Goal: Task Accomplishment & Management: Manage account settings

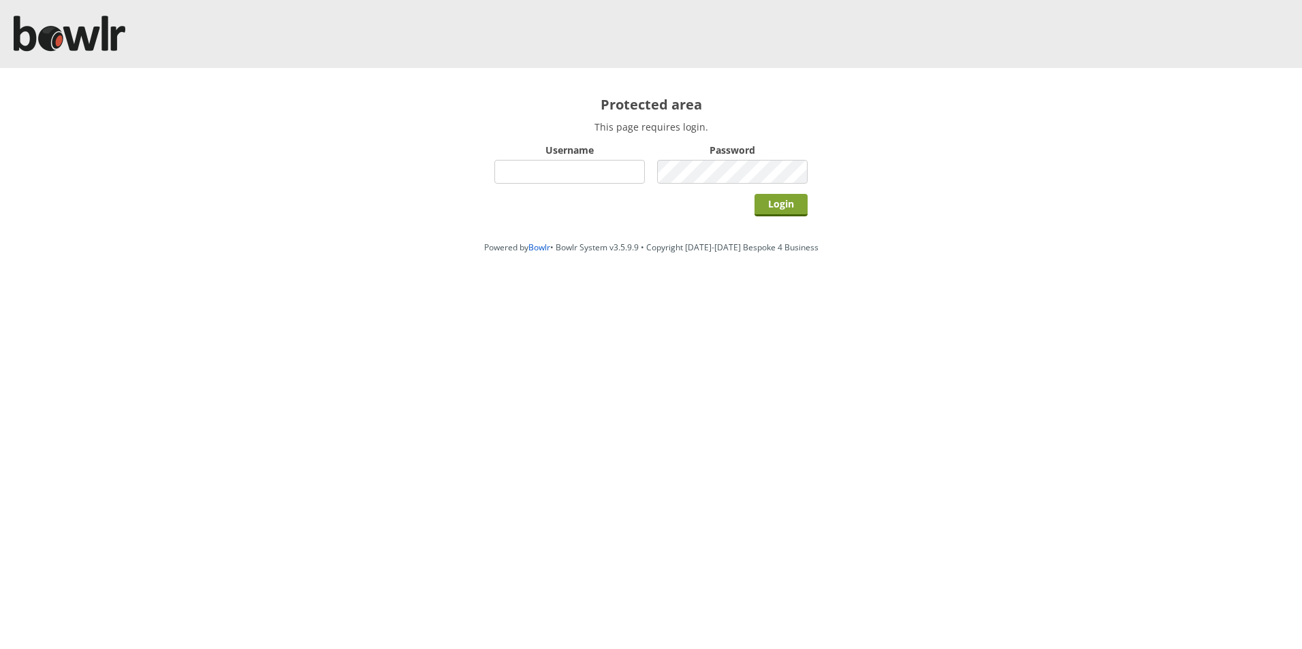
type input "hornseaindoorbowlsclub"
click at [785, 210] on input "Login" at bounding box center [780, 205] width 53 height 22
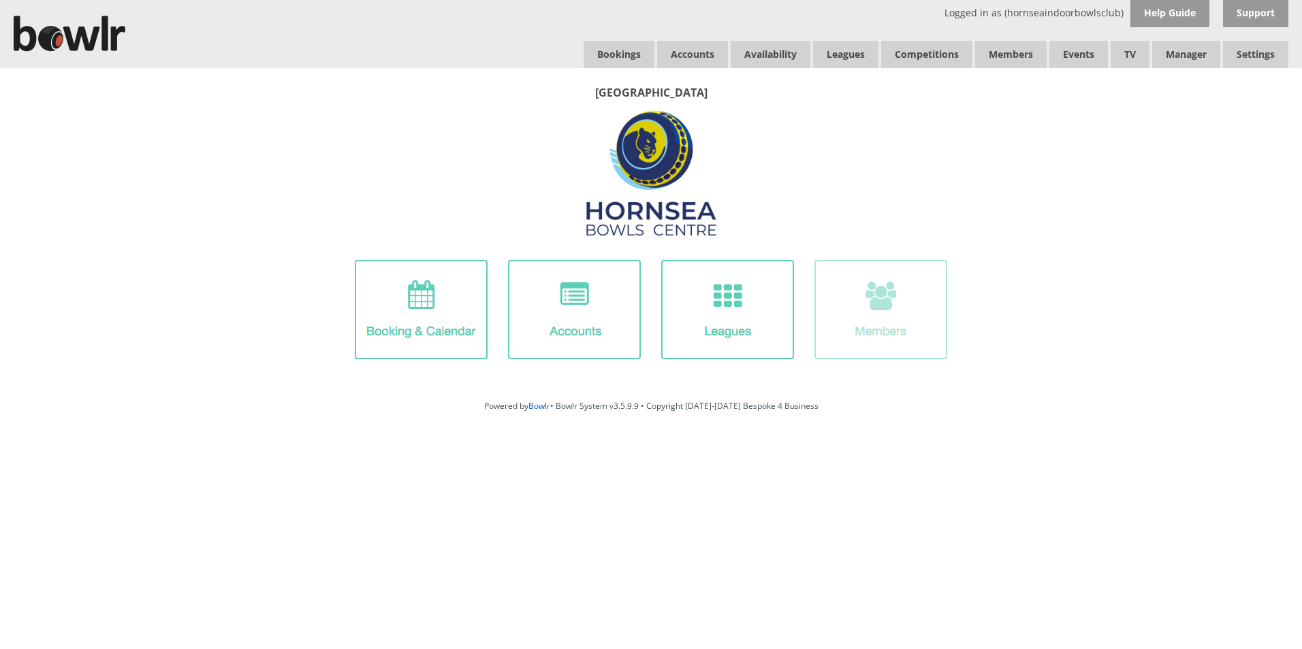
click at [865, 304] on img at bounding box center [880, 309] width 133 height 99
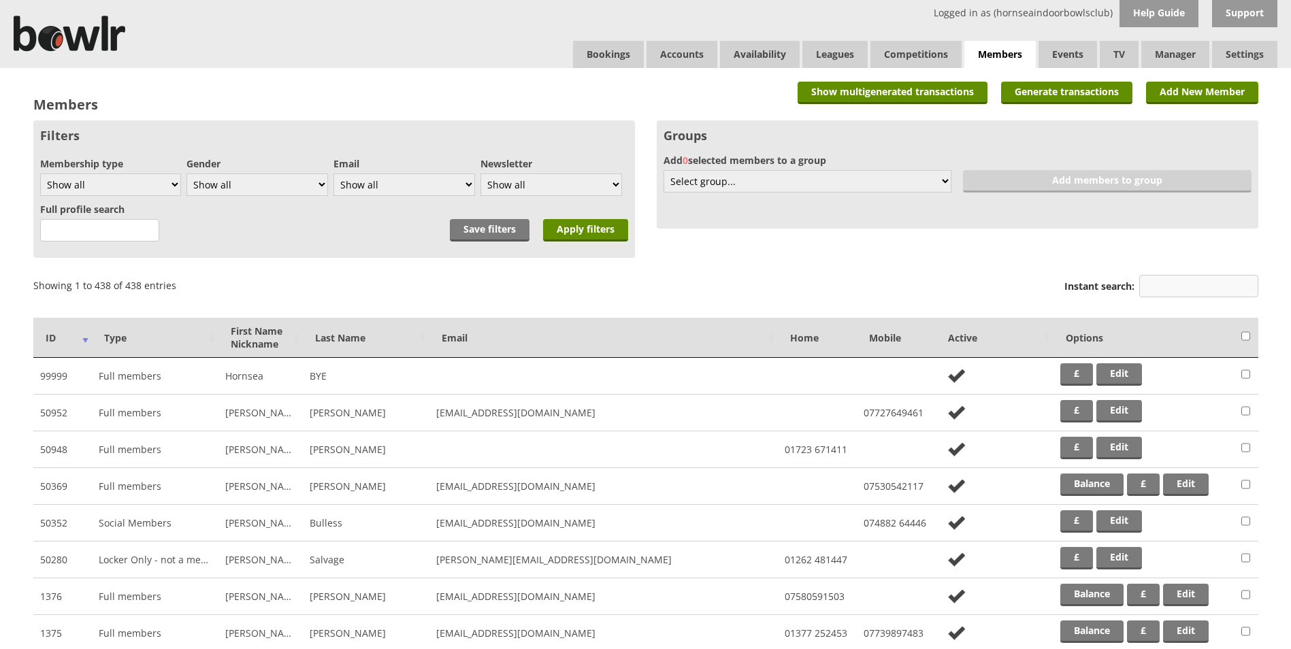
click at [1181, 285] on input "Instant search:" at bounding box center [1199, 286] width 119 height 22
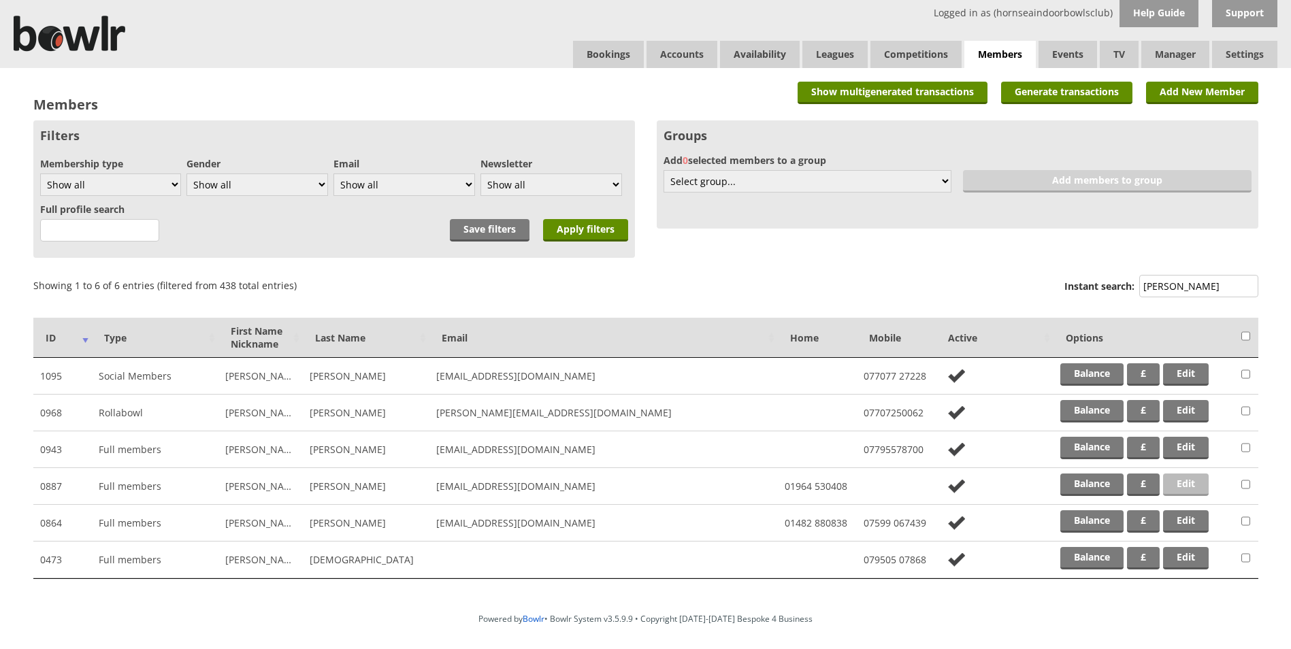
type input "steven"
click at [1179, 485] on link "Edit" at bounding box center [1186, 485] width 46 height 22
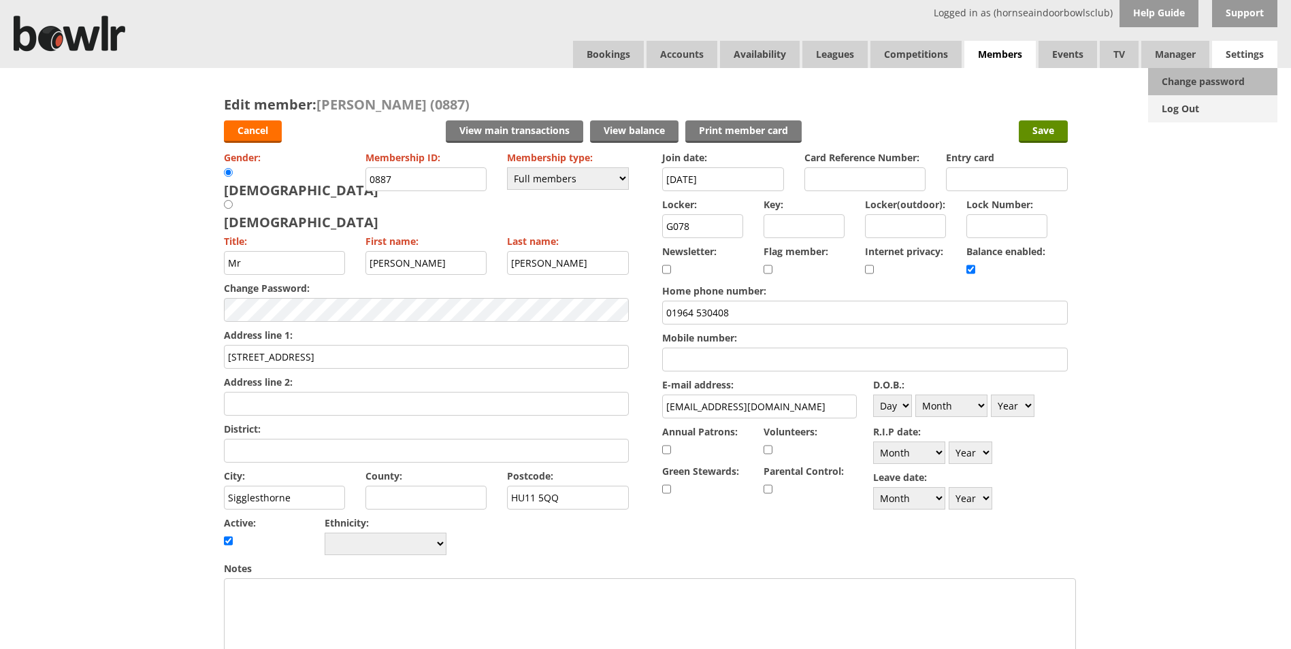
click at [1187, 106] on link "Log Out" at bounding box center [1212, 108] width 129 height 27
